Goal: Transaction & Acquisition: Purchase product/service

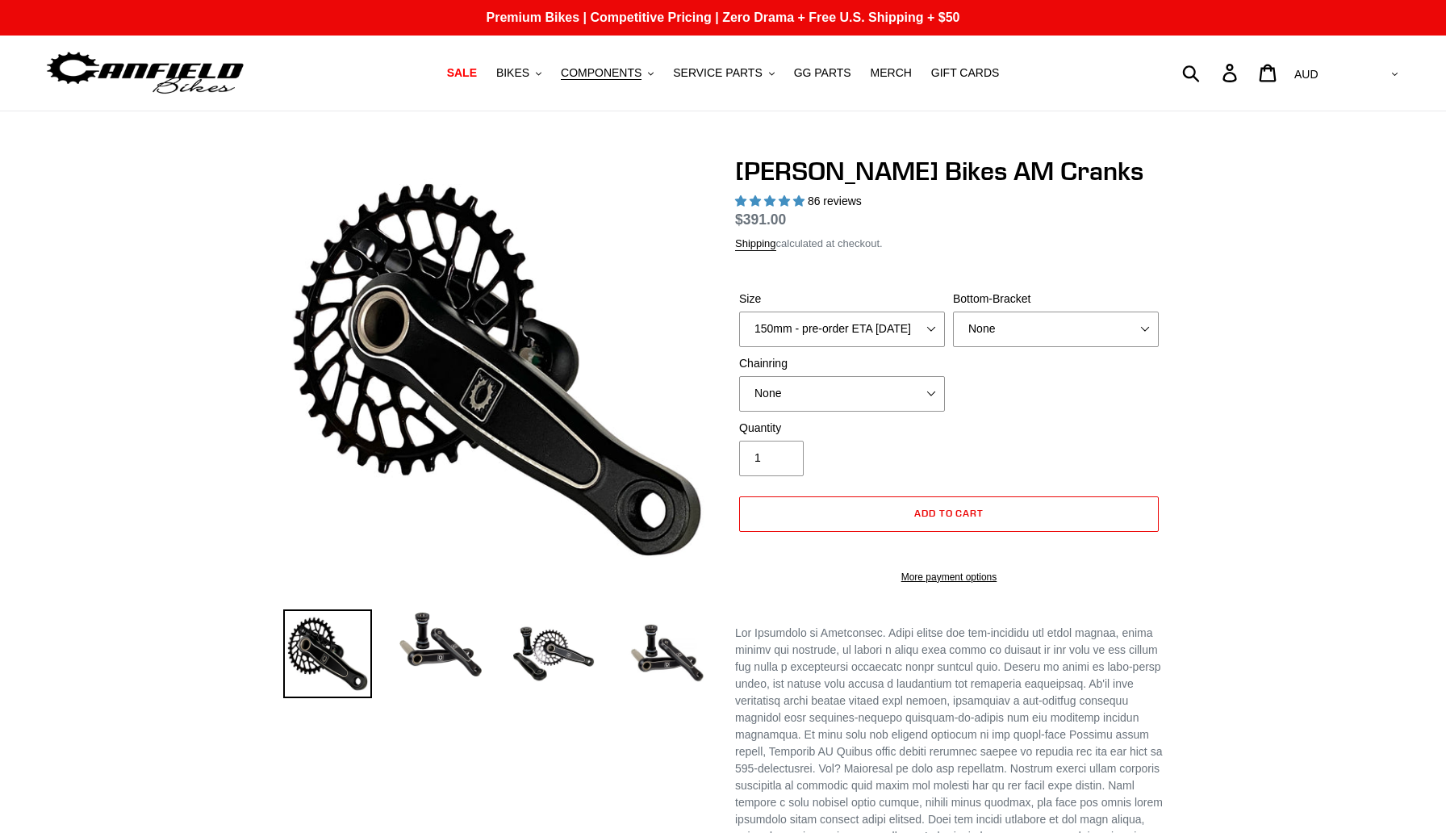
select select "highest-rating"
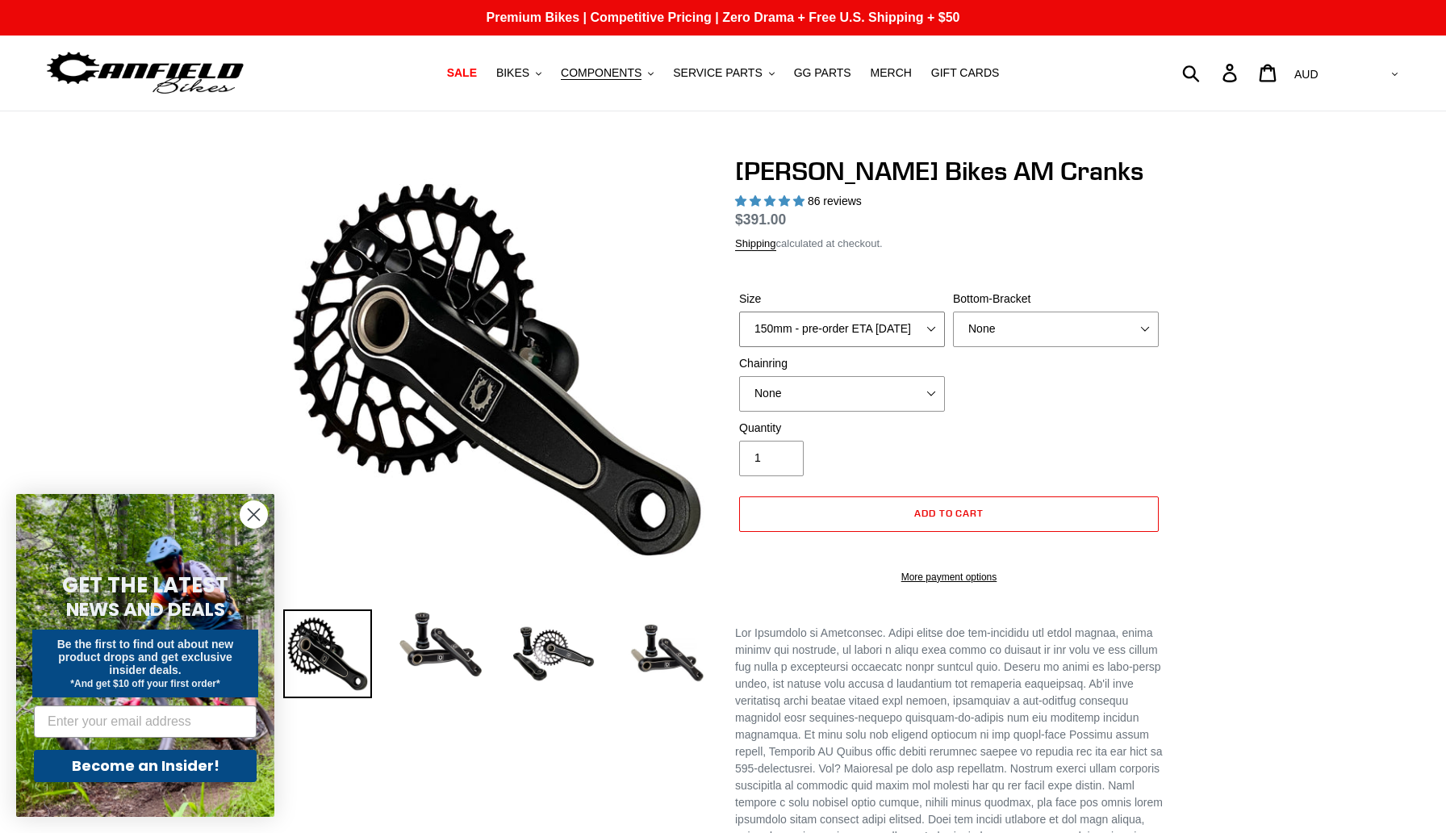
click at [888, 328] on select "150mm - pre-order ETA [DATE] 155mm - pre-order ETA [DATE] 160mm - pre-order ETA…" at bounding box center [842, 329] width 206 height 36
select select "155mm - pre-order ETA [DATE]"
